Goal: Navigation & Orientation: Understand site structure

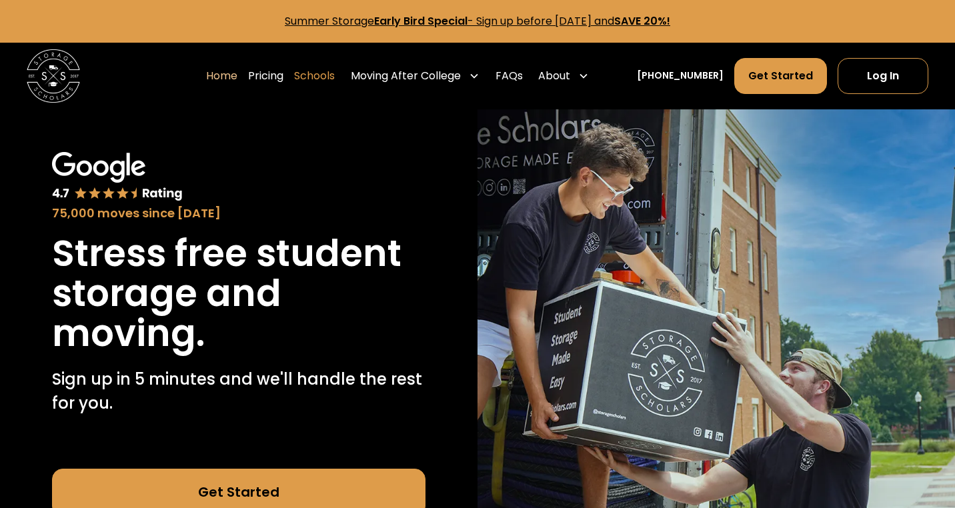
click at [335, 80] on link "Schools" at bounding box center [314, 75] width 41 height 37
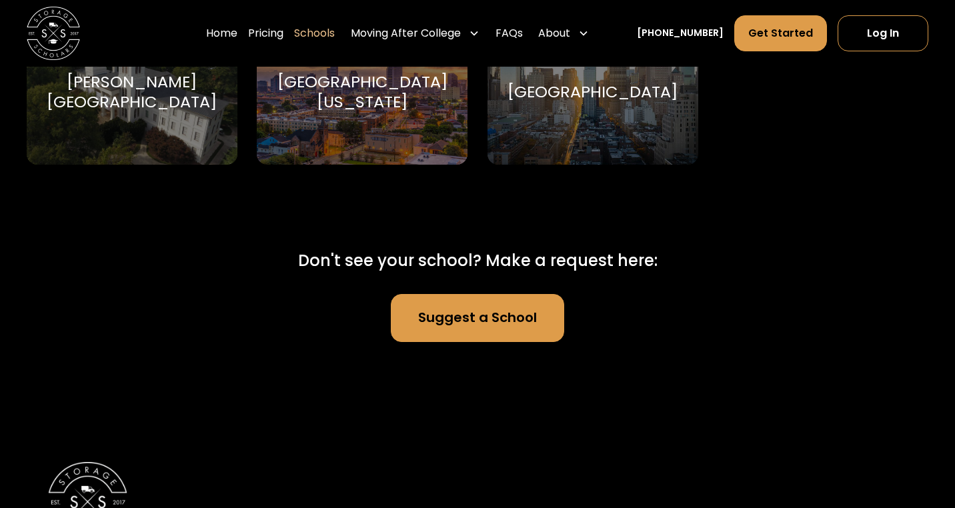
scroll to position [8358, 0]
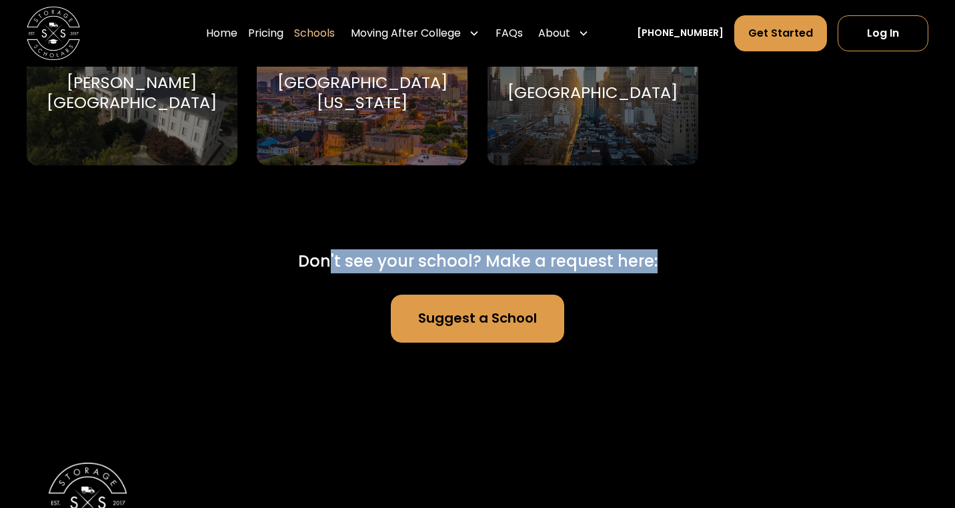
drag, startPoint x: 330, startPoint y: 256, endPoint x: 735, endPoint y: 256, distance: 404.7
click at [735, 256] on div "Don't see your school? Make a request here: Suggest a School" at bounding box center [477, 275] width 627 height 136
click at [501, 325] on link "Suggest a School" at bounding box center [477, 319] width 173 height 48
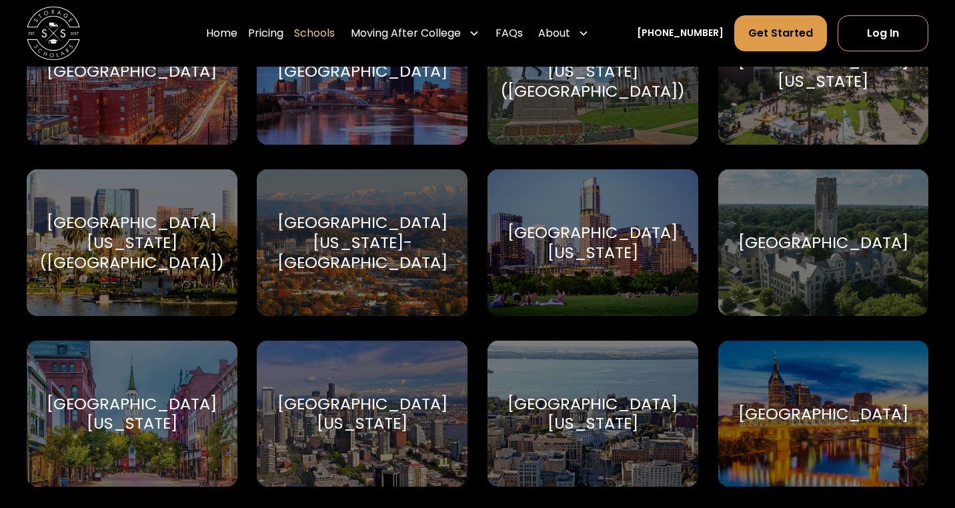
scroll to position [7264, 0]
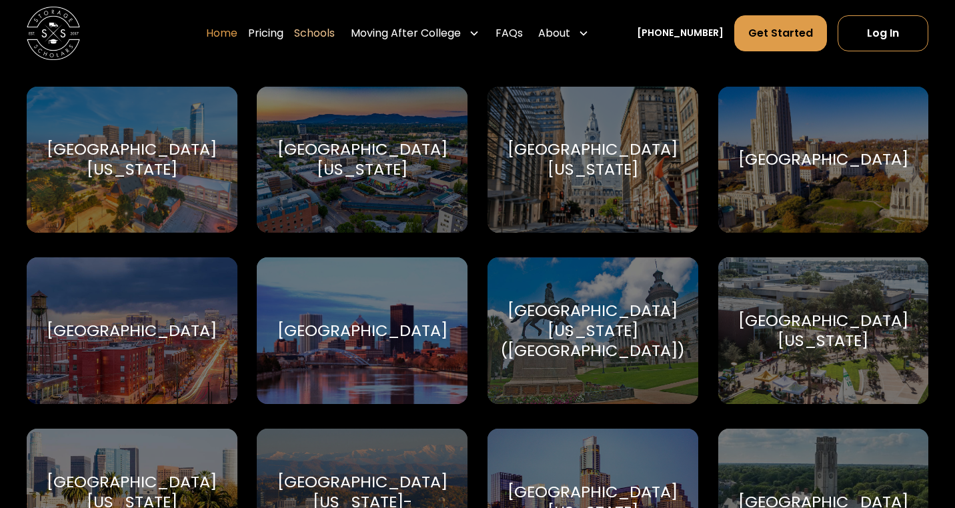
click at [237, 21] on link "Home" at bounding box center [221, 33] width 31 height 37
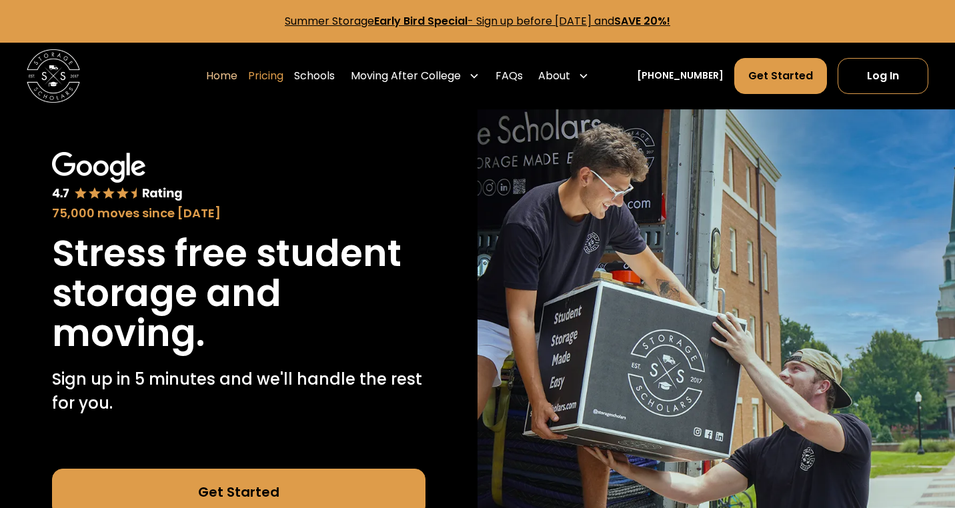
click at [283, 83] on link "Pricing" at bounding box center [265, 75] width 35 height 37
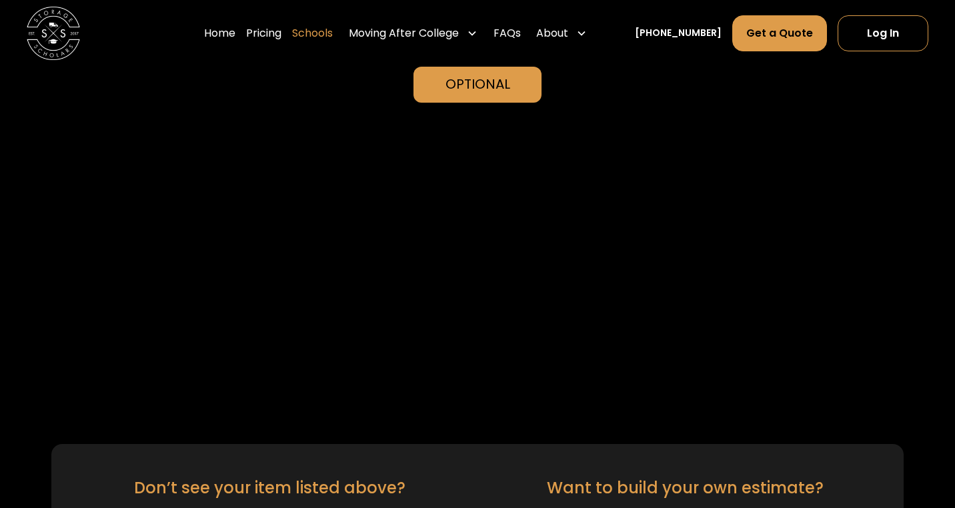
click at [343, 316] on div at bounding box center [477, 369] width 955 height 107
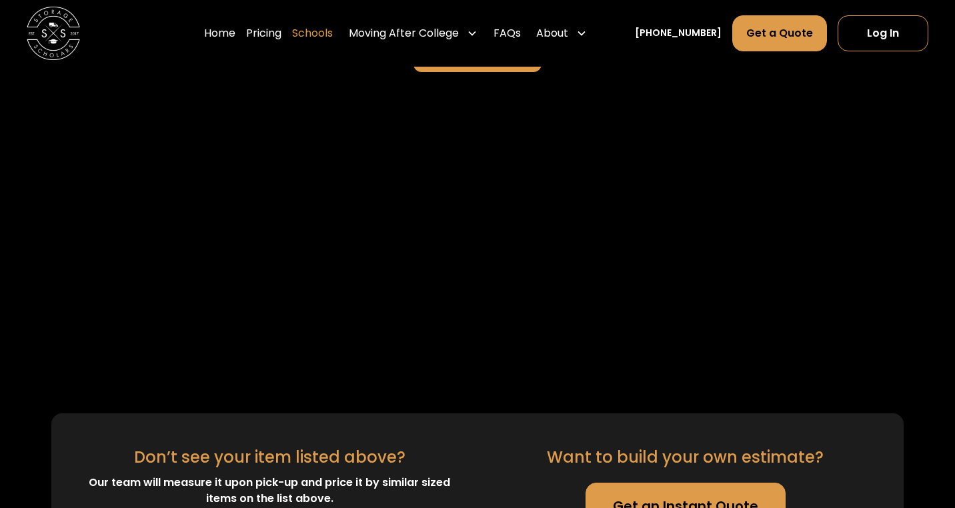
scroll to position [3081, 0]
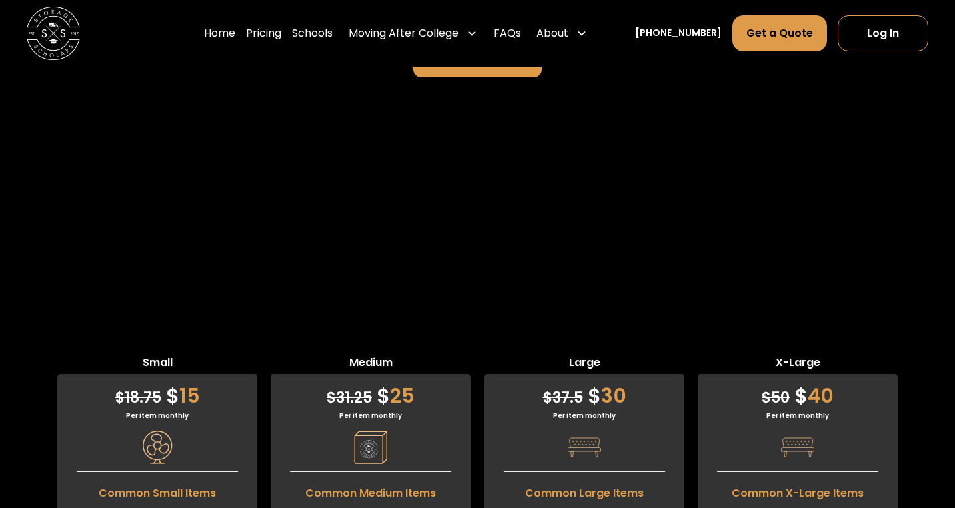
click at [337, 54] on div "Home Pricing Schools Moving After College Commercial Moving Post Grad Moving Ge…" at bounding box center [477, 33] width 901 height 67
click at [333, 39] on link "Schools" at bounding box center [312, 33] width 41 height 37
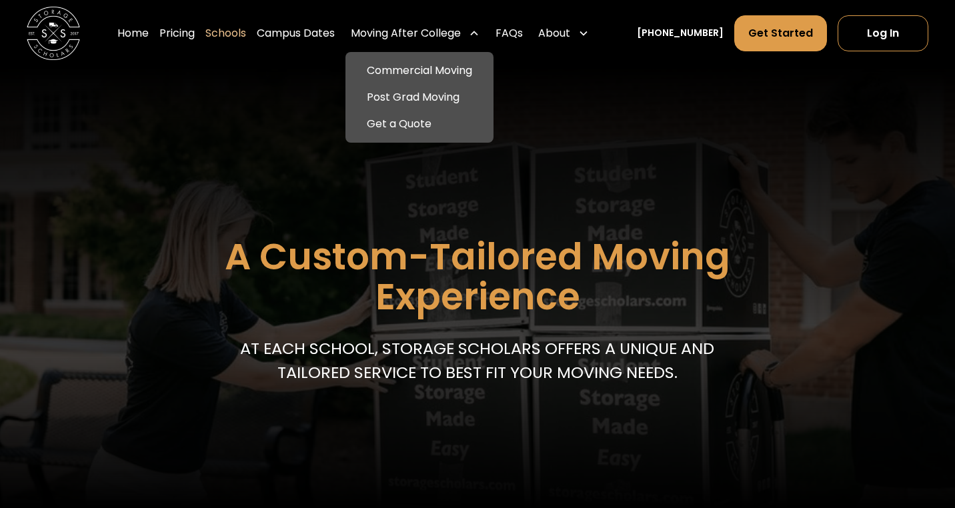
click at [413, 32] on div "Moving After College" at bounding box center [406, 33] width 110 height 16
click at [445, 95] on link "Post Grad Moving" at bounding box center [419, 97] width 137 height 27
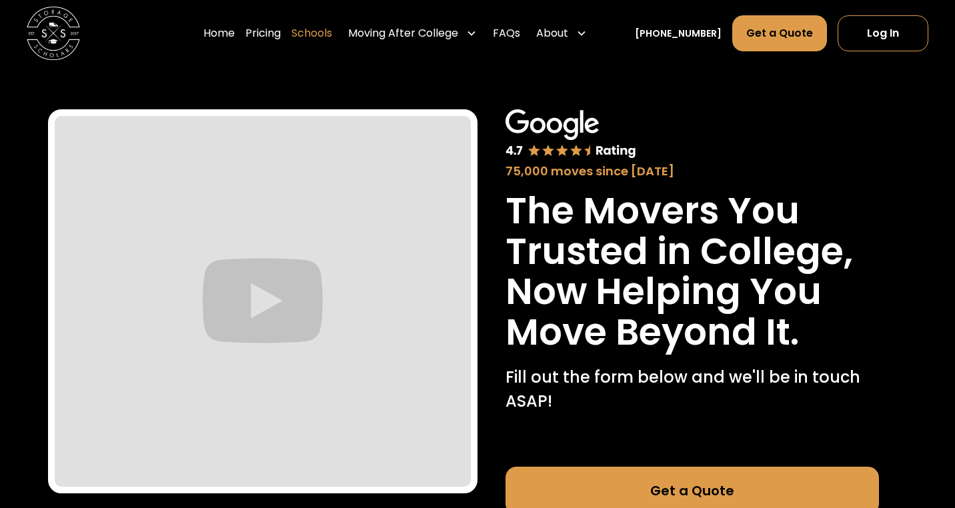
click at [327, 34] on link "Schools" at bounding box center [311, 33] width 41 height 37
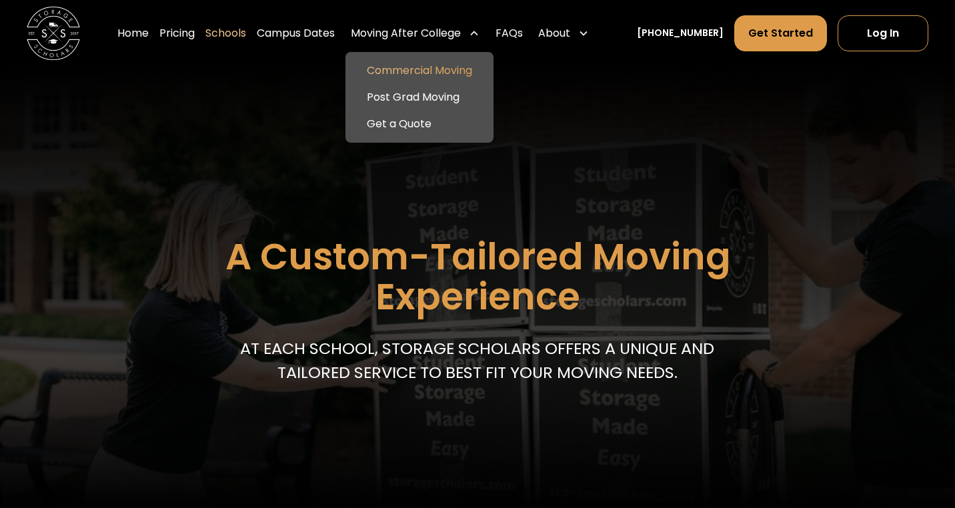
click at [423, 67] on link "Commercial Moving" at bounding box center [419, 70] width 137 height 27
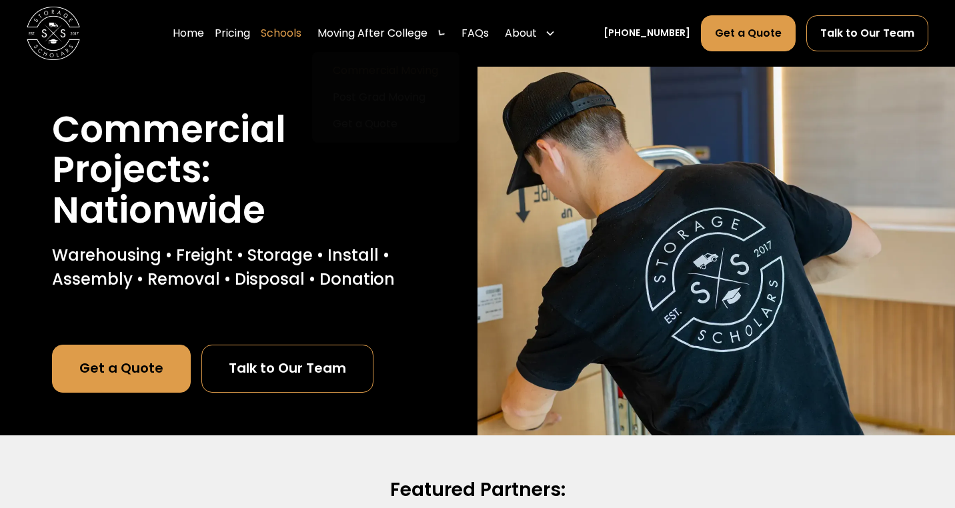
click at [301, 35] on link "Schools" at bounding box center [281, 33] width 41 height 37
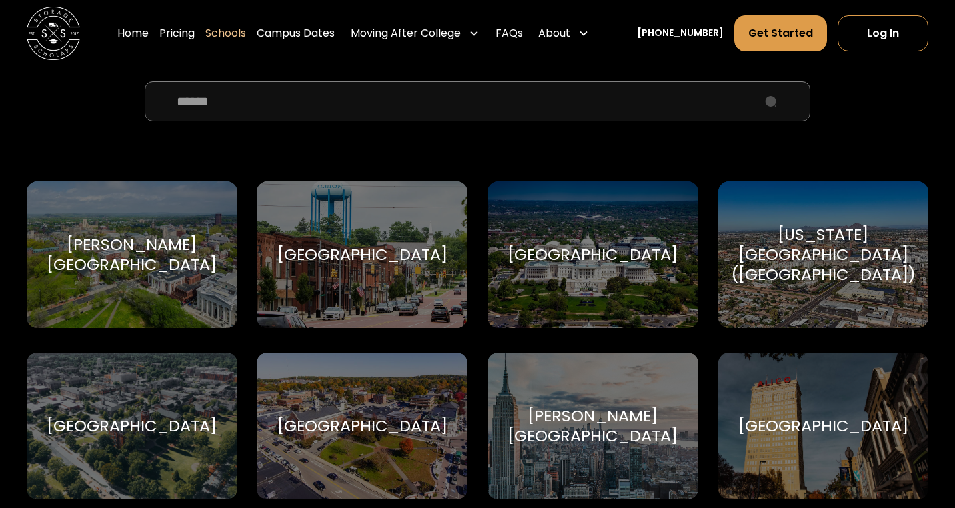
scroll to position [481, 0]
